Goal: Browse casually: Explore the website without a specific task or goal

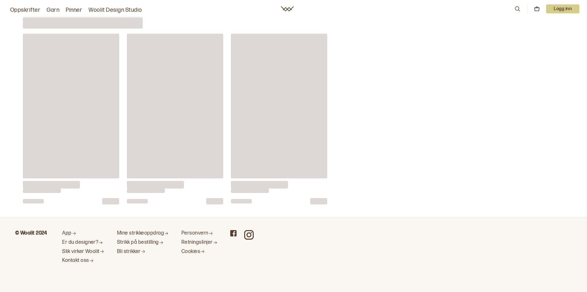
scroll to position [4937, 0]
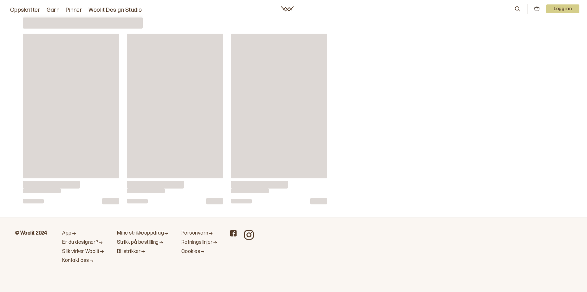
scroll to position [0, 651]
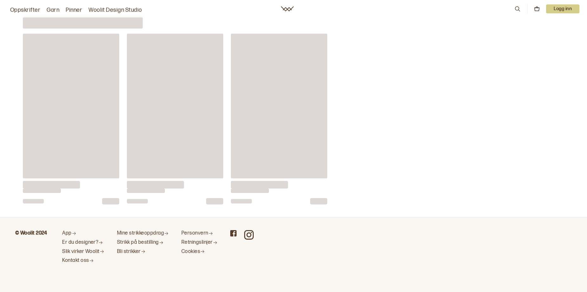
scroll to position [0, 1822]
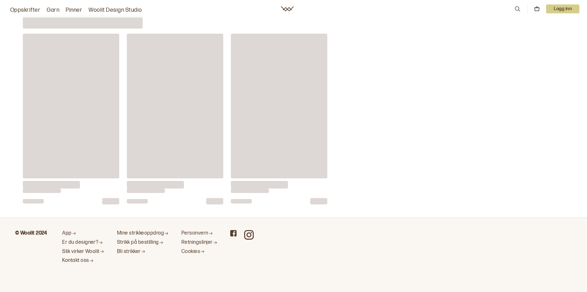
scroll to position [0, 2733]
